Goal: Information Seeking & Learning: Learn about a topic

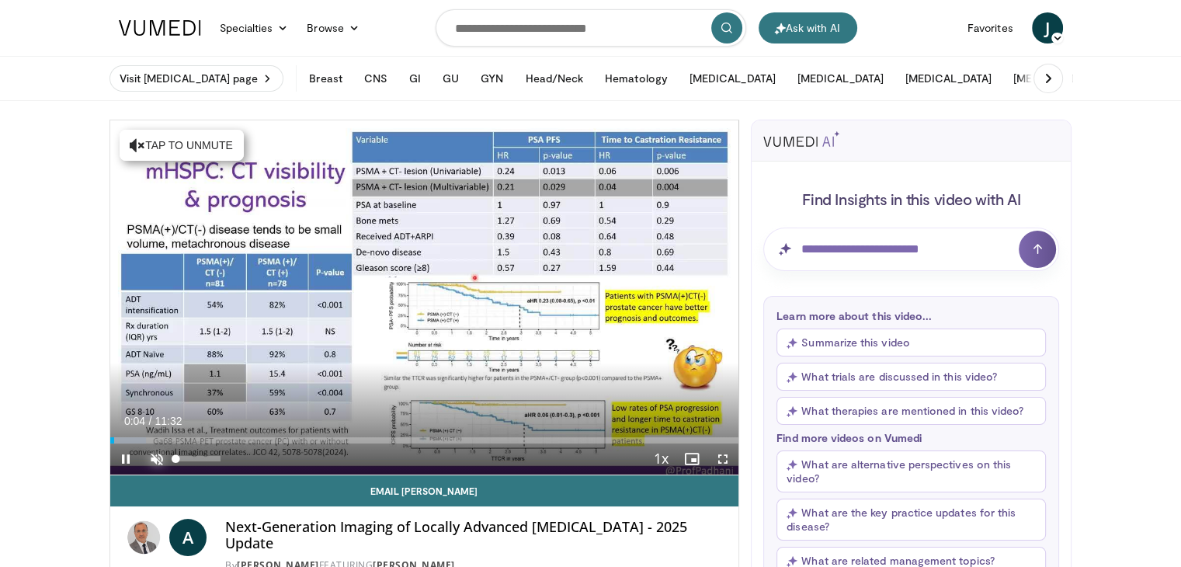
click at [154, 459] on span "Video Player" at bounding box center [156, 458] width 31 height 31
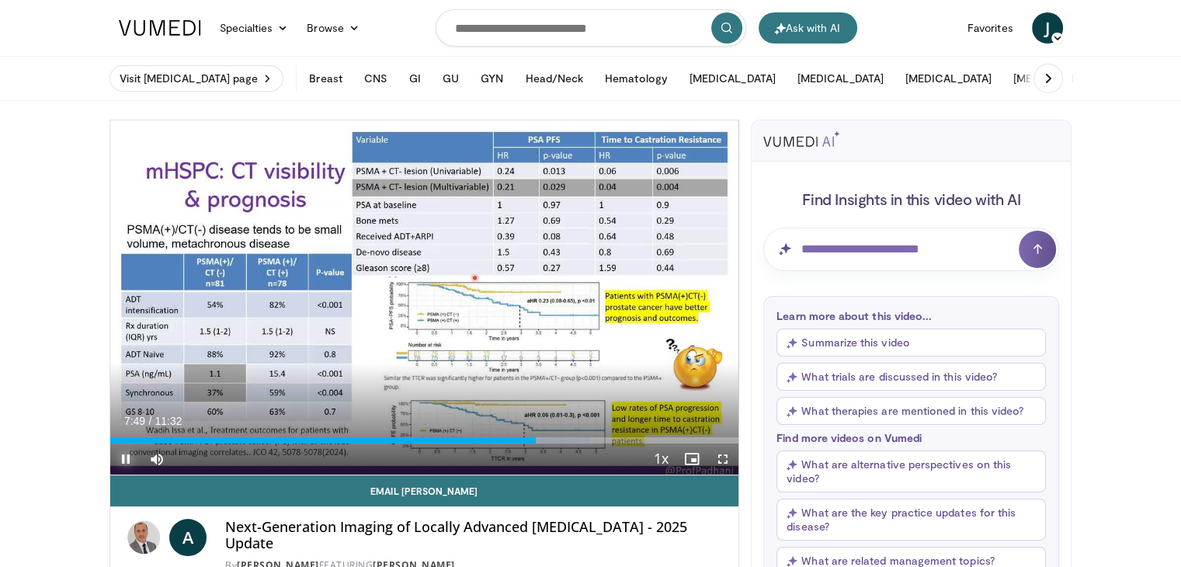
click at [123, 460] on span "Video Player" at bounding box center [125, 458] width 31 height 31
click at [126, 468] on span "Video Player" at bounding box center [125, 458] width 31 height 31
click at [126, 470] on video-js "**********" at bounding box center [424, 297] width 629 height 355
click at [131, 459] on span "Video Player" at bounding box center [125, 458] width 31 height 31
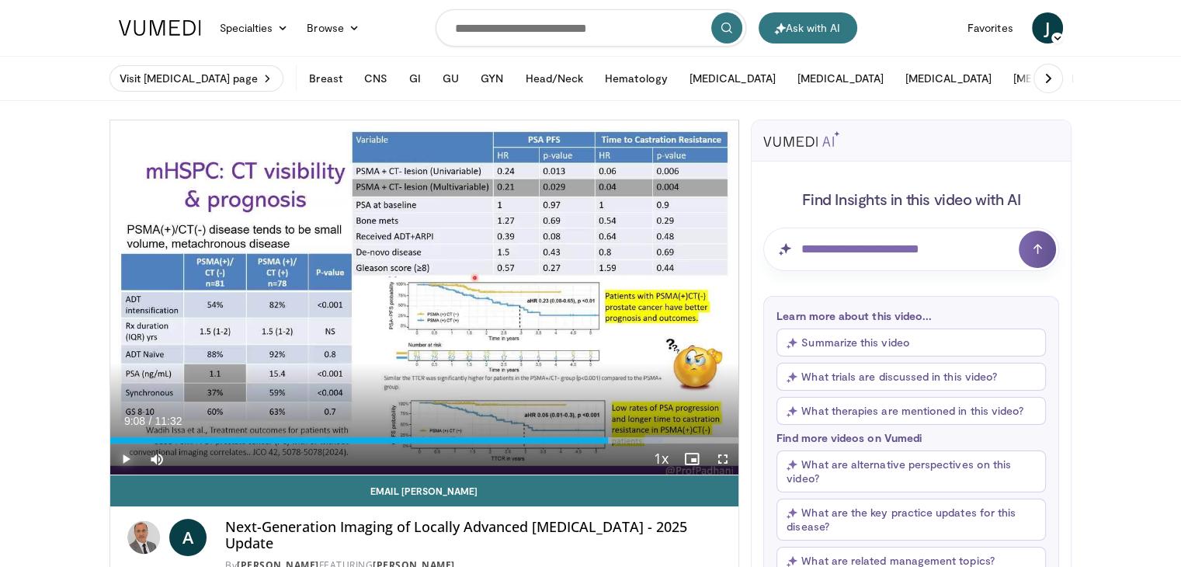
click at [116, 471] on span "Video Player" at bounding box center [125, 458] width 31 height 31
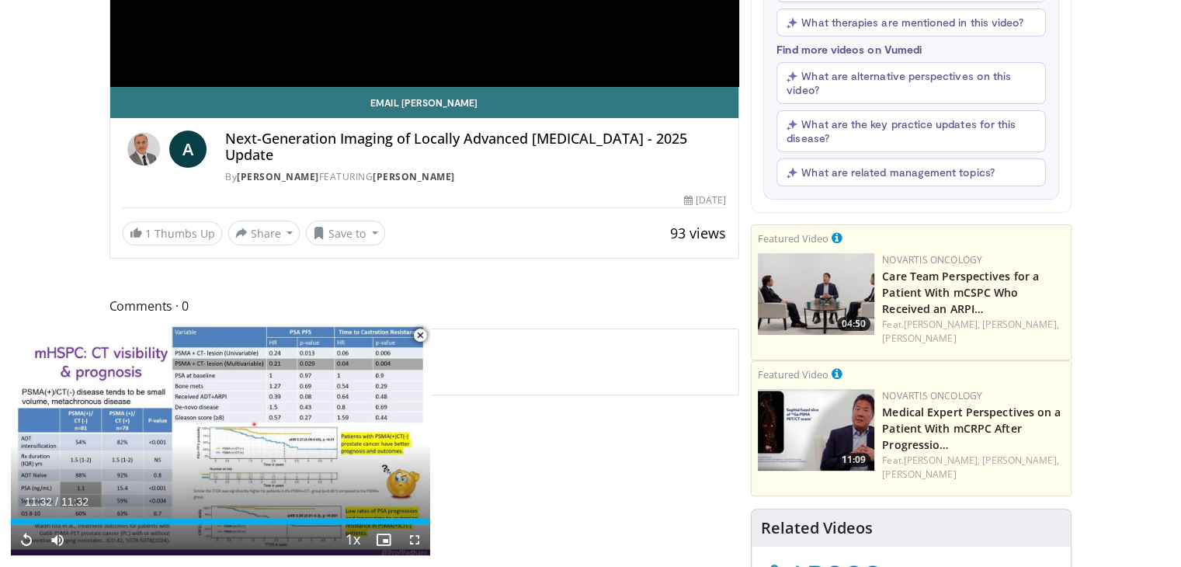
scroll to position [543, 0]
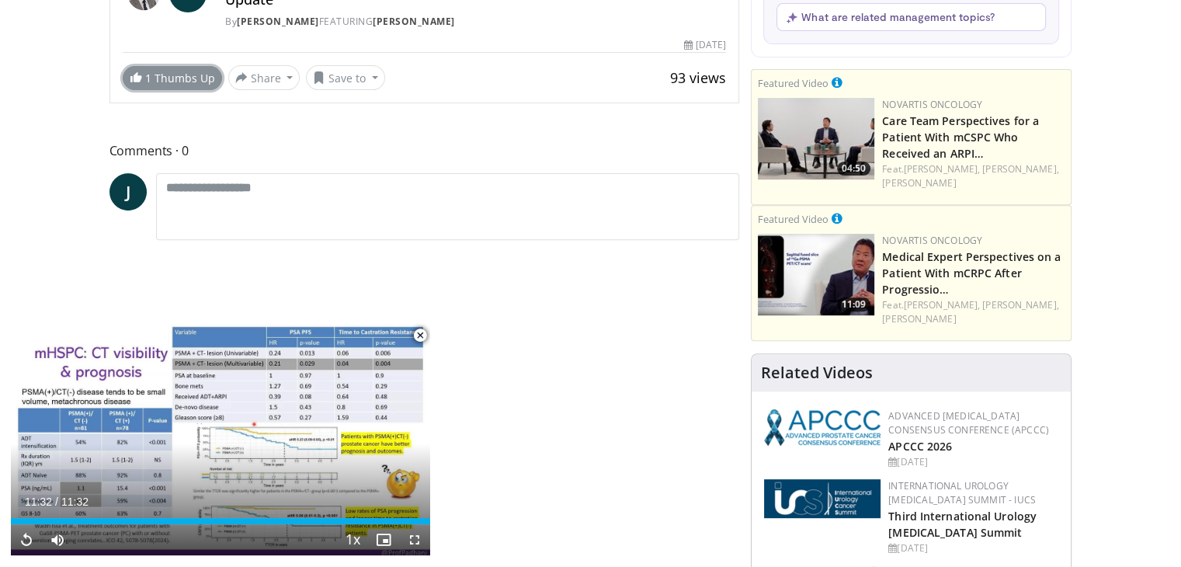
click at [164, 72] on link "1 Thumbs Up" at bounding box center [172, 78] width 99 height 24
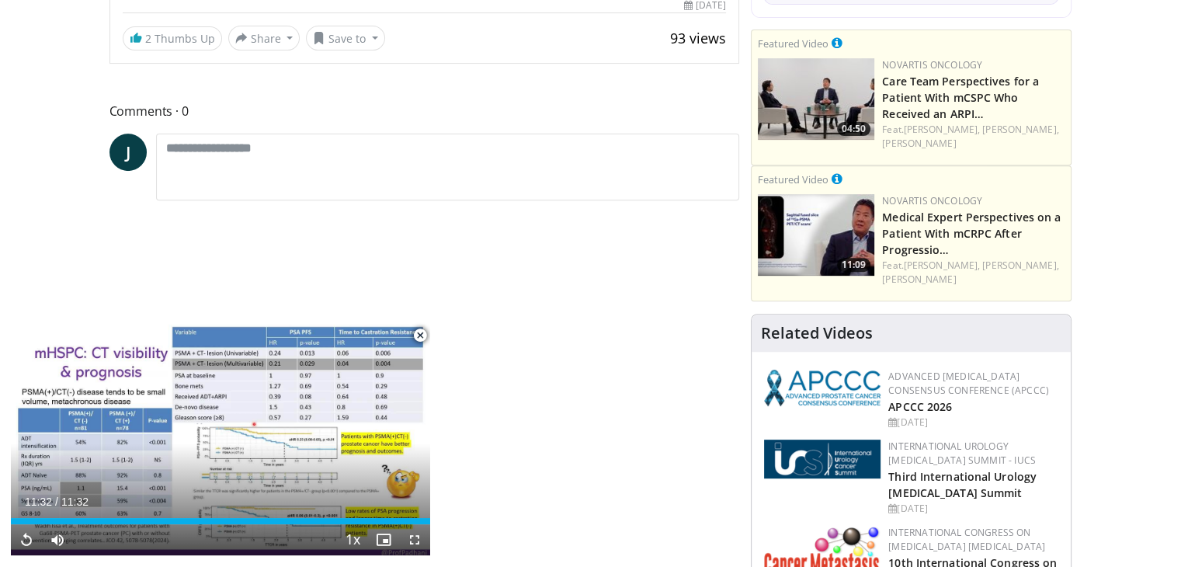
scroll to position [699, 0]
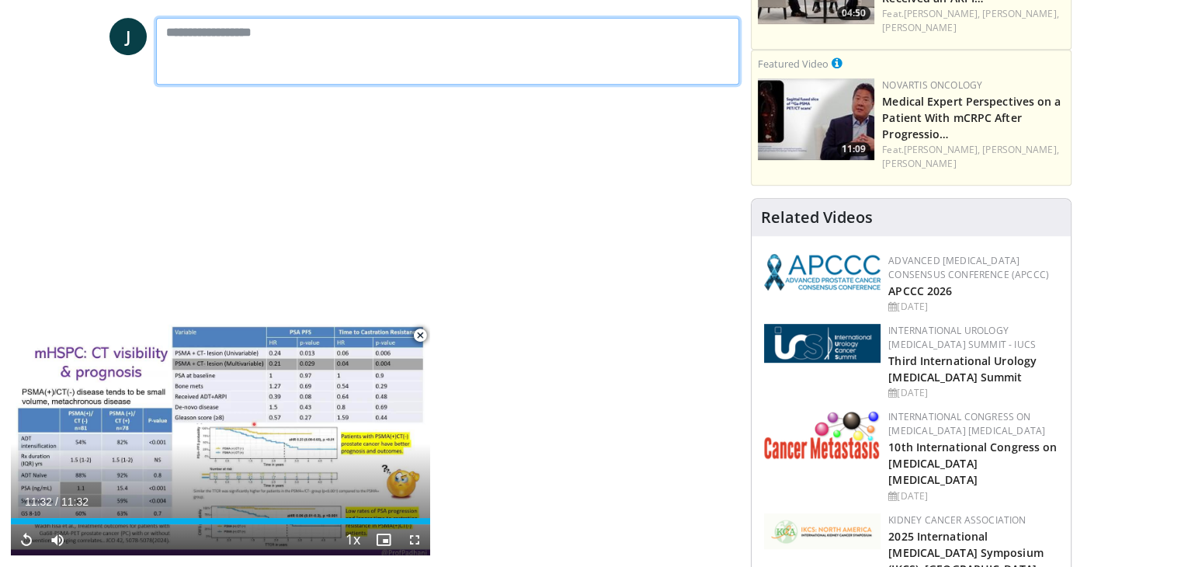
click at [189, 43] on textarea at bounding box center [448, 51] width 584 height 67
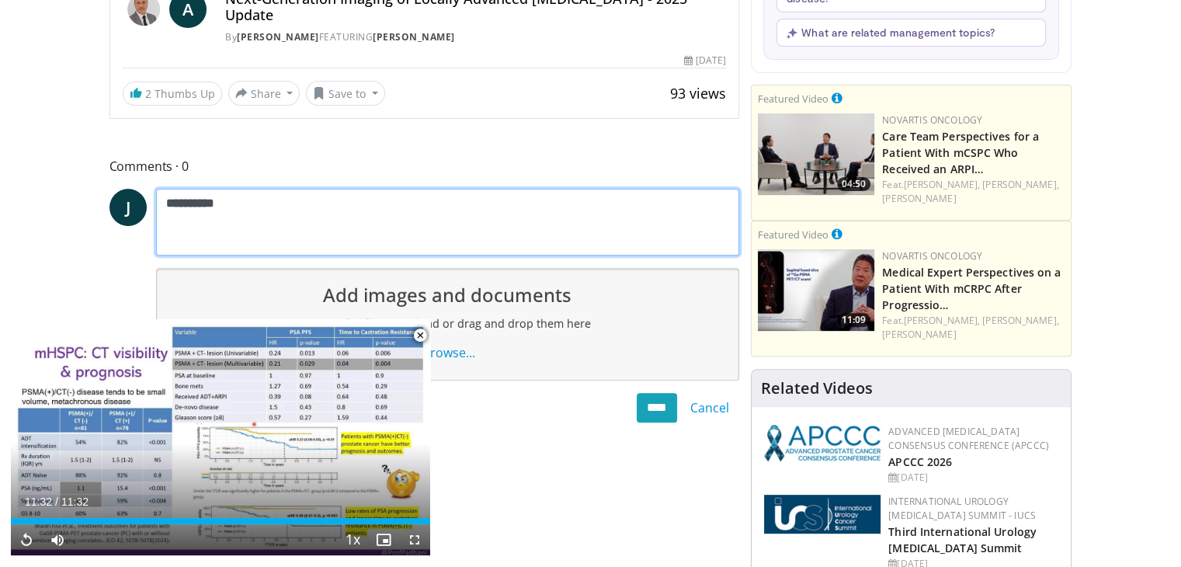
scroll to position [543, 0]
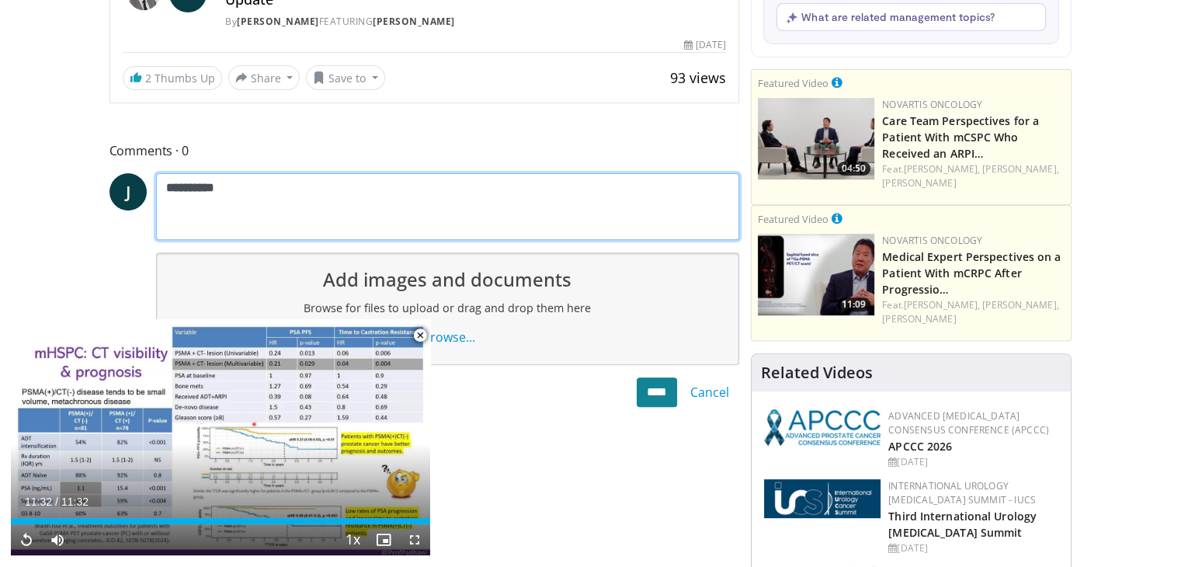
type textarea "**********"
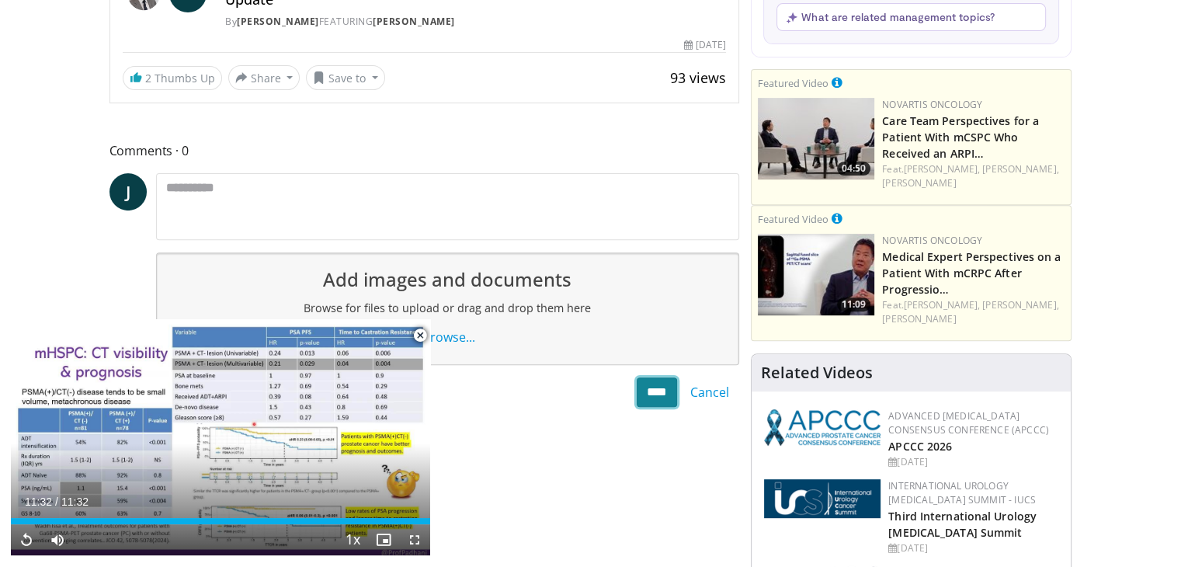
click at [650, 387] on input "****" at bounding box center [657, 391] width 40 height 29
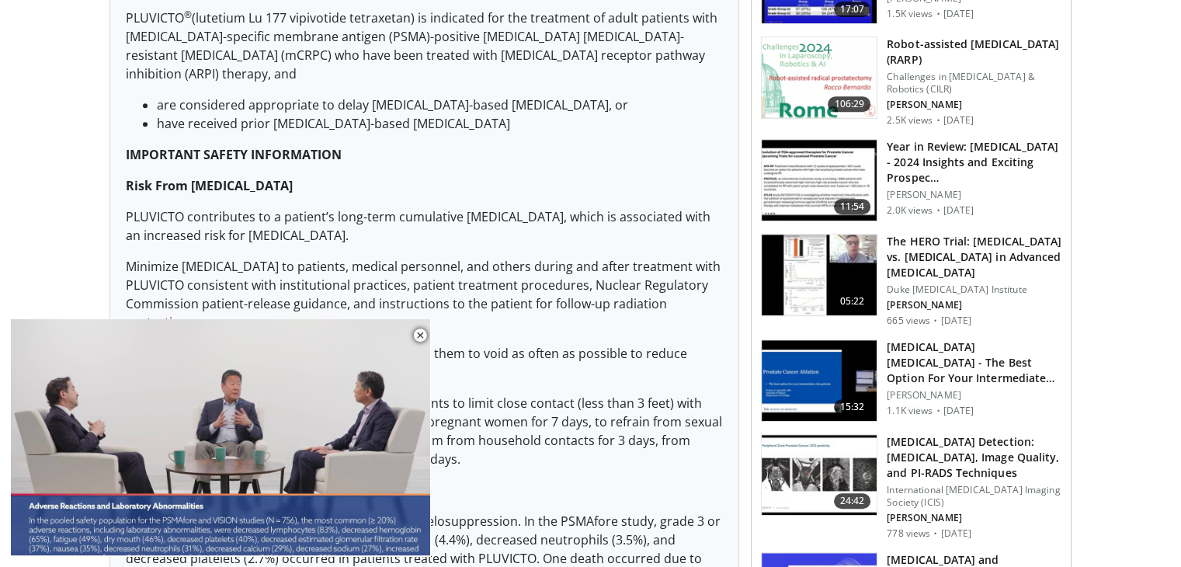
scroll to position [621, 0]
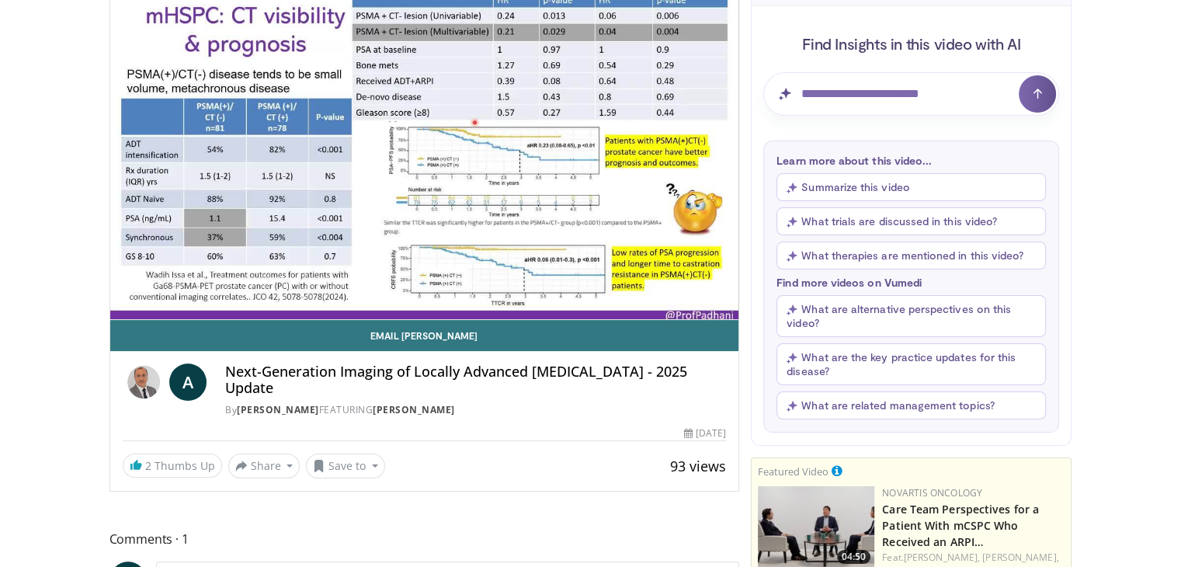
scroll to position [78, 0]
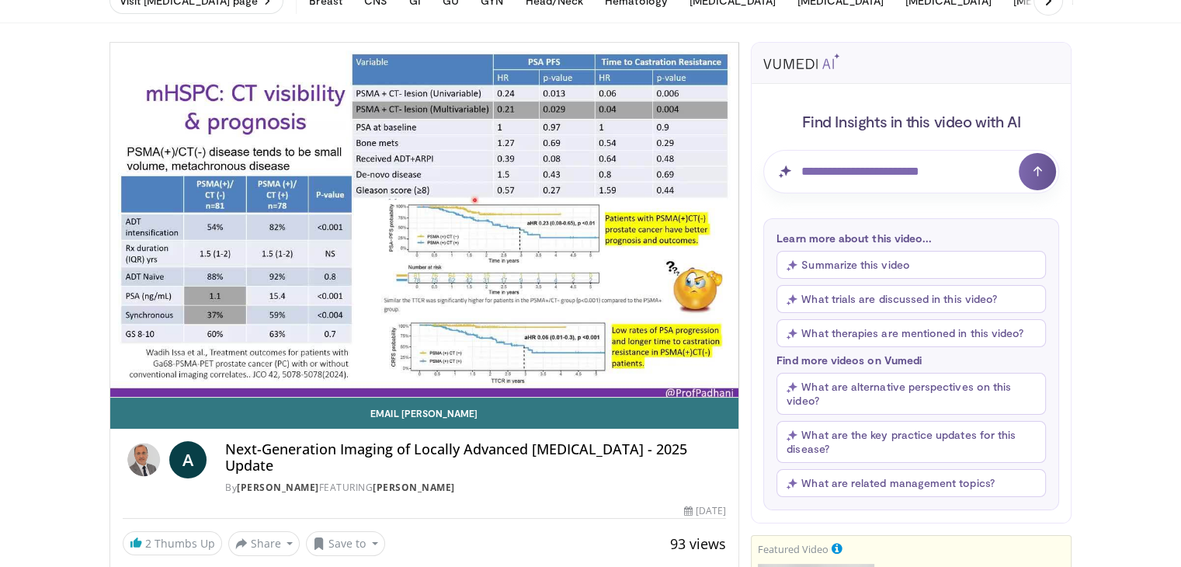
click at [550, 467] on h4 "Next-Generation Imaging of Locally Advanced Prostate Cancer - 2025 Update" at bounding box center [475, 457] width 501 height 33
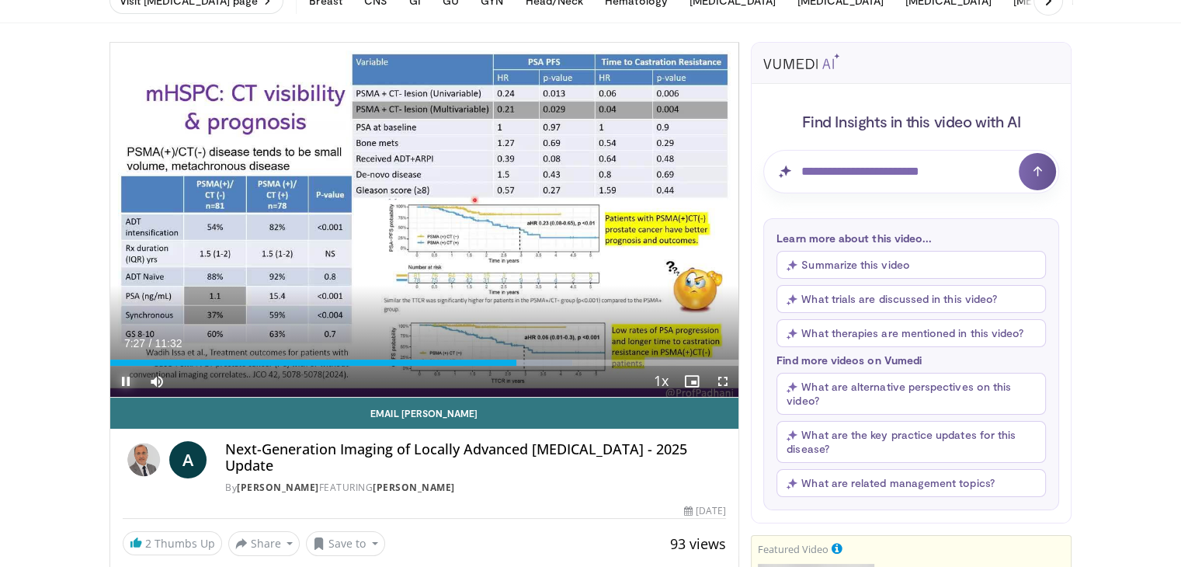
click at [122, 391] on span "Video Player" at bounding box center [125, 381] width 31 height 31
click at [122, 387] on span "Video Player" at bounding box center [125, 381] width 31 height 31
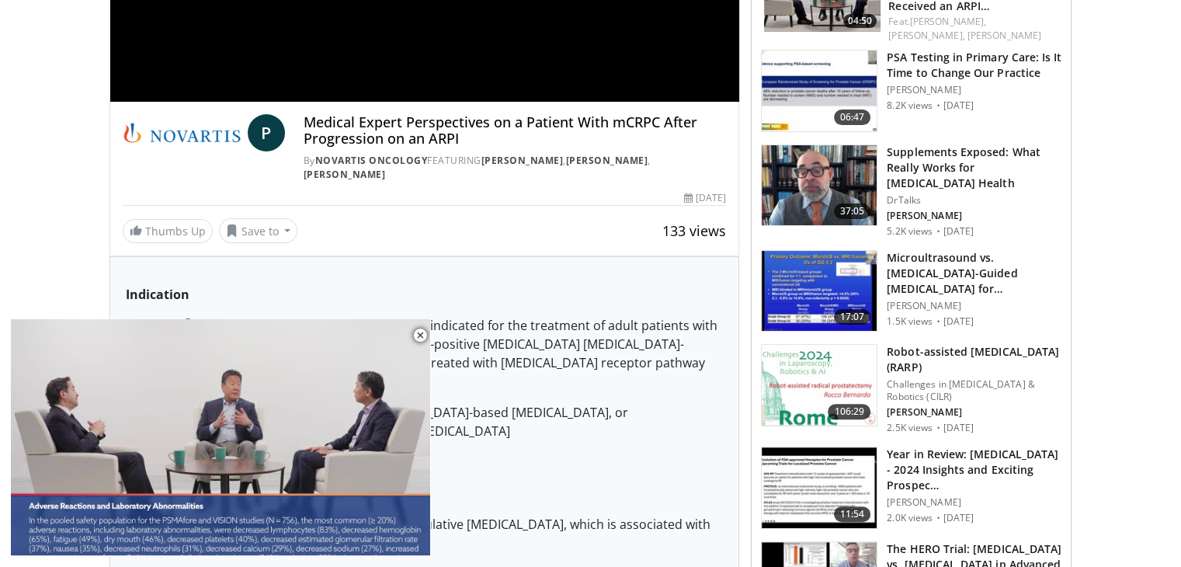
scroll to position [466, 0]
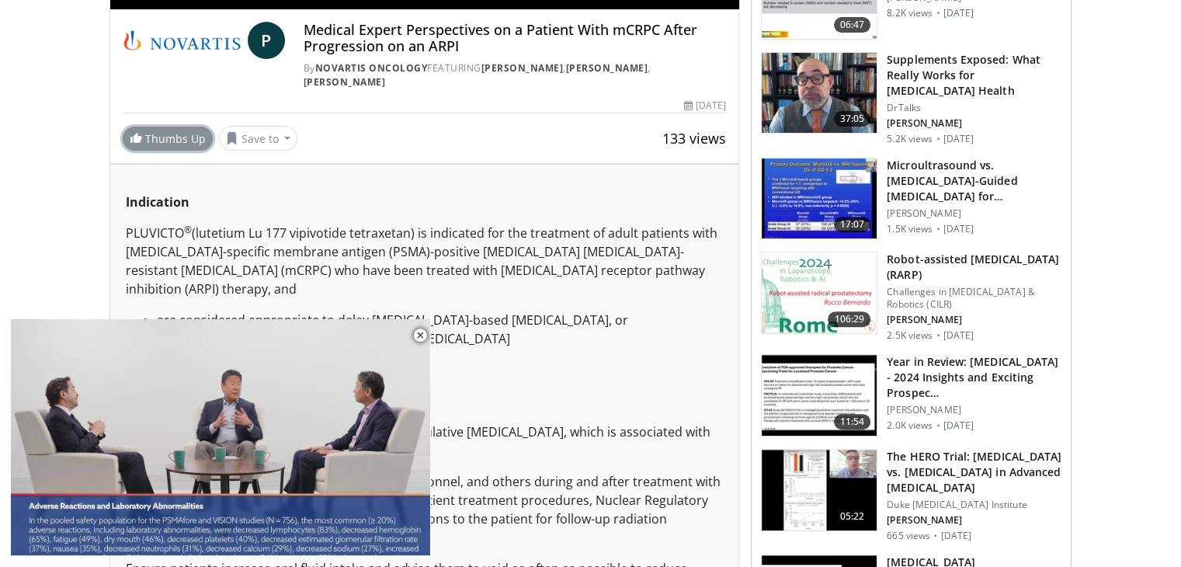
click at [131, 139] on span at bounding box center [136, 137] width 12 height 12
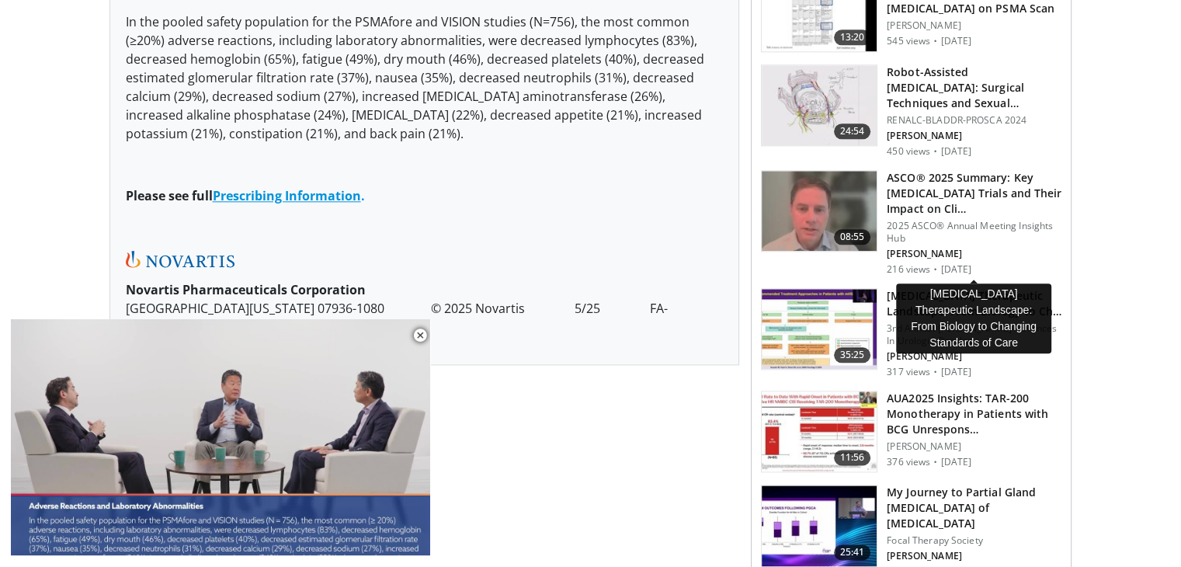
scroll to position [1785, 0]
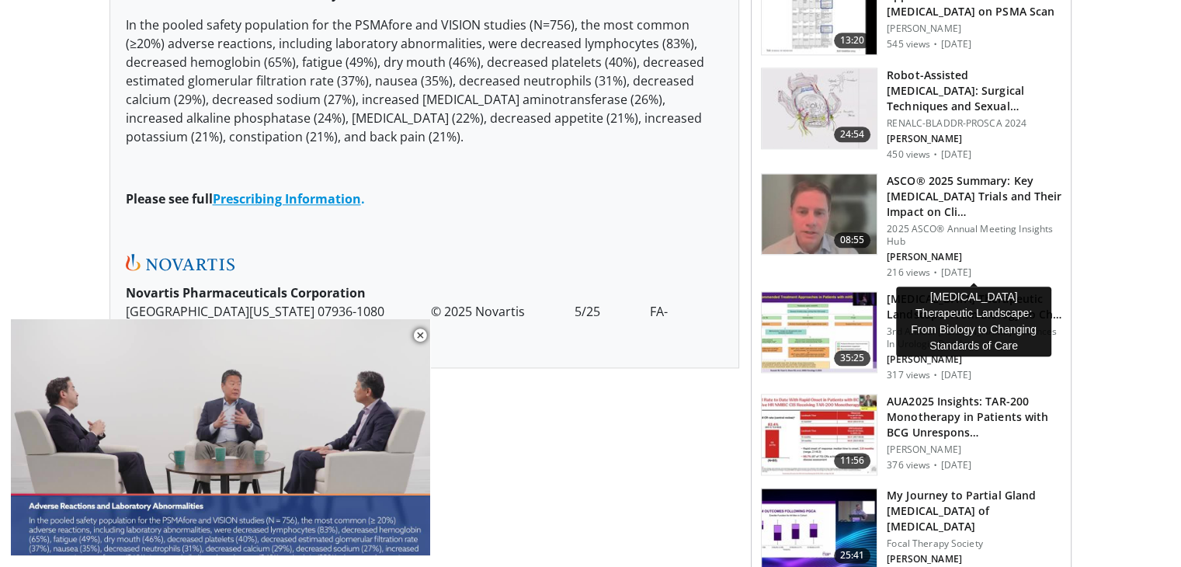
click at [917, 291] on h3 "Metastatic Prostate Cancer Therapeutic Landscape: From Biology to Ch…" at bounding box center [973, 306] width 175 height 31
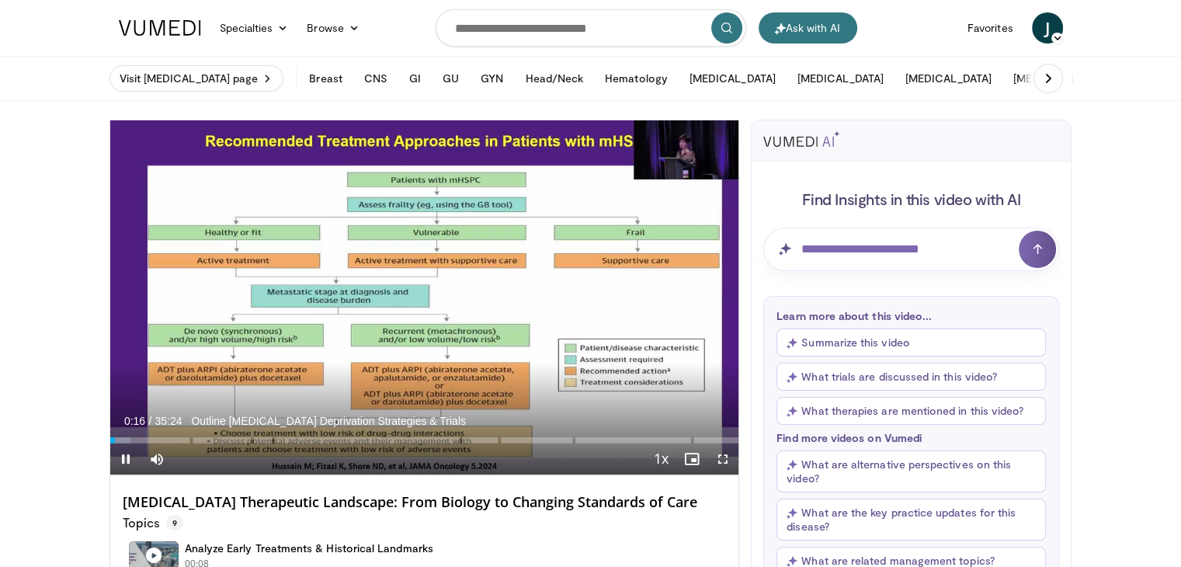
click at [123, 461] on video-js "**********" at bounding box center [424, 297] width 629 height 355
click at [127, 457] on span "Video Player" at bounding box center [125, 458] width 31 height 31
